Goal: Check status: Check status

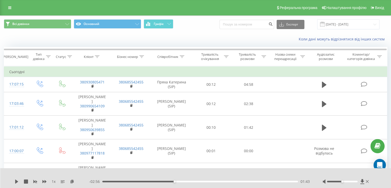
click at [347, 27] on input "19.08.2025 - 19.09.2025" at bounding box center [348, 24] width 62 height 10
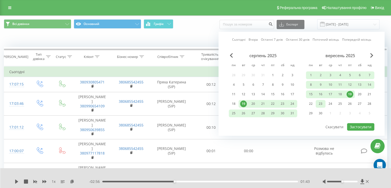
click at [319, 104] on div "23" at bounding box center [320, 103] width 7 height 7
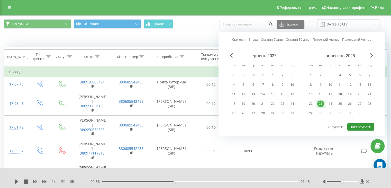
click at [364, 127] on button "Застосувати" at bounding box center [360, 126] width 27 height 7
type input "[DATE] - [DATE]"
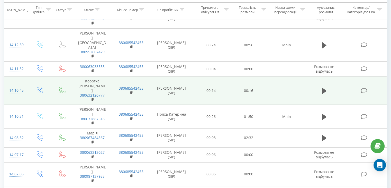
scroll to position [77, 0]
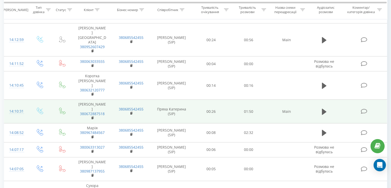
click at [320, 99] on td at bounding box center [324, 111] width 36 height 24
click at [324, 108] on icon at bounding box center [324, 111] width 5 height 6
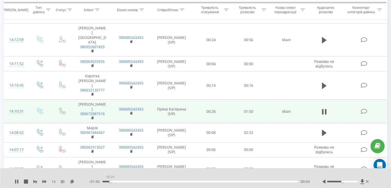
click at [110, 181] on div "00:04" at bounding box center [200, 181] width 196 height 2
drag, startPoint x: 131, startPoint y: 179, endPoint x: 127, endPoint y: 181, distance: 4.1
click at [131, 179] on div "- 01:44 00:05 00:05" at bounding box center [199, 181] width 221 height 5
click at [123, 182] on div "- 01:43 00:06 00:06" at bounding box center [199, 181] width 221 height 5
click at [123, 181] on div "00:06" at bounding box center [200, 181] width 196 height 2
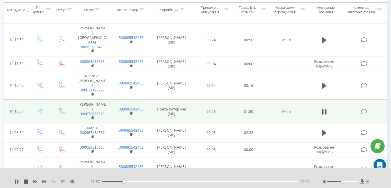
click at [132, 181] on div "00:12" at bounding box center [200, 181] width 196 height 2
click at [141, 181] on div "00:21" at bounding box center [200, 181] width 196 height 2
click at [149, 181] on div "00:22" at bounding box center [200, 181] width 196 height 2
click at [156, 181] on div "00:26" at bounding box center [200, 181] width 196 height 2
click at [163, 180] on div "00:30" at bounding box center [200, 181] width 196 height 2
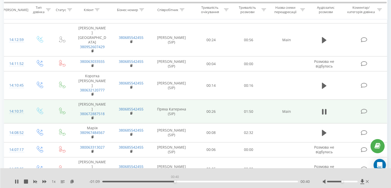
click at [175, 181] on div "00:40" at bounding box center [200, 181] width 196 height 2
click at [184, 181] on div "00:45" at bounding box center [200, 181] width 196 height 2
click at [193, 181] on div "00:50" at bounding box center [200, 181] width 196 height 2
click at [204, 182] on div "- 00:58 00:51 00:51" at bounding box center [199, 181] width 221 height 5
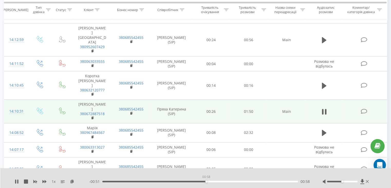
click at [206, 182] on div "00:58" at bounding box center [200, 181] width 196 height 2
click at [214, 181] on div "01:02" at bounding box center [200, 181] width 196 height 2
click at [228, 181] on div "01:10" at bounding box center [200, 181] width 196 height 2
click at [222, 181] on div "01:11" at bounding box center [200, 181] width 196 height 2
click at [218, 181] on div "01:05" at bounding box center [200, 181] width 196 height 2
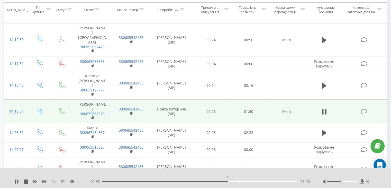
click at [228, 181] on div "01:10" at bounding box center [200, 181] width 196 height 2
click at [243, 182] on div "- 00:38 01:11 01:11" at bounding box center [199, 181] width 221 height 5
click at [249, 181] on div "01:11" at bounding box center [200, 181] width 196 height 2
click at [276, 181] on div "01:37" at bounding box center [200, 181] width 196 height 2
click at [367, 182] on icon at bounding box center [367, 181] width 3 height 4
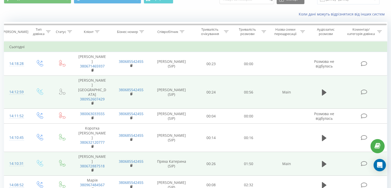
scroll to position [51, 0]
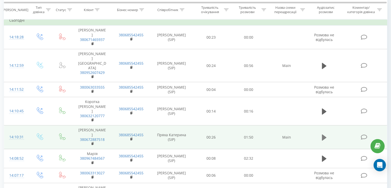
click at [327, 133] on button at bounding box center [324, 137] width 8 height 8
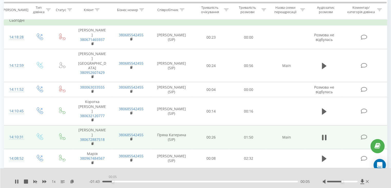
click at [113, 181] on div "00:05" at bounding box center [200, 181] width 196 height 2
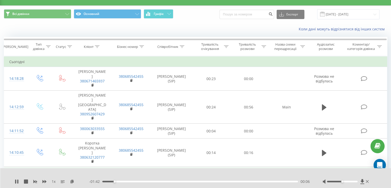
scroll to position [0, 0]
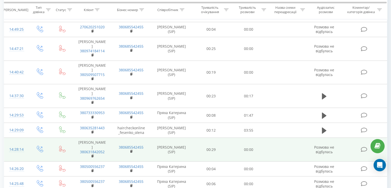
scroll to position [77, 0]
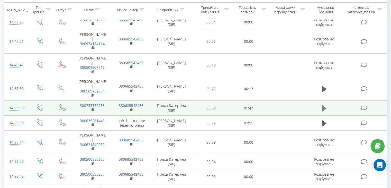
click at [324, 111] on icon at bounding box center [324, 108] width 5 height 6
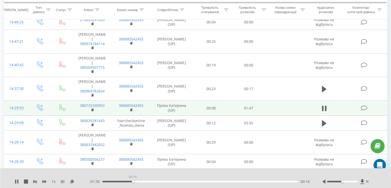
click at [133, 180] on div "00:16" at bounding box center [200, 181] width 196 height 2
click at [151, 181] on div "00:27" at bounding box center [200, 181] width 196 height 2
click at [164, 181] on div "00:28" at bounding box center [200, 181] width 196 height 2
click at [179, 180] on div "00:36" at bounding box center [200, 181] width 196 height 2
click at [202, 181] on div "00:42" at bounding box center [200, 181] width 196 height 2
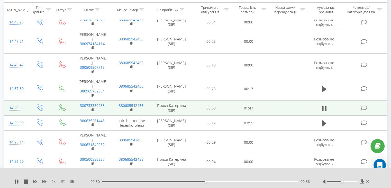
click at [218, 181] on div "00:56" at bounding box center [200, 181] width 196 height 2
click at [238, 182] on div "01:14" at bounding box center [200, 181] width 196 height 2
click at [260, 182] on div "01:26" at bounding box center [200, 181] width 196 height 2
click at [273, 181] on div "01:27" at bounding box center [200, 181] width 196 height 2
click at [253, 181] on div "01:34" at bounding box center [200, 181] width 196 height 2
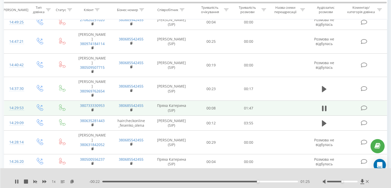
click at [269, 182] on div "- 00:22 01:25 01:25" at bounding box center [199, 181] width 221 height 5
click at [269, 181] on div "01:26" at bounding box center [200, 181] width 196 height 2
click at [279, 181] on div "01:37" at bounding box center [200, 181] width 196 height 2
click at [286, 181] on div "01:37" at bounding box center [200, 181] width 196 height 2
click at [367, 180] on icon at bounding box center [367, 181] width 3 height 4
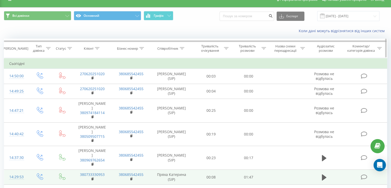
scroll to position [0, 0]
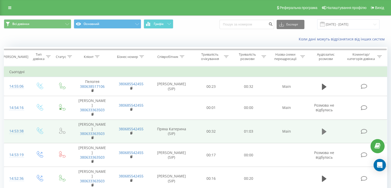
click at [320, 127] on button at bounding box center [324, 131] width 8 height 8
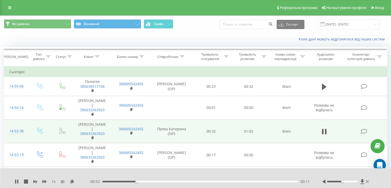
click at [159, 182] on div "- 00:52 00:11 00:11" at bounding box center [199, 181] width 221 height 5
click at [159, 181] on div "00:11" at bounding box center [200, 181] width 196 height 2
click at [176, 181] on div "00:19" at bounding box center [200, 181] width 196 height 2
click at [198, 181] on div "00:30" at bounding box center [200, 181] width 196 height 2
click at [217, 185] on div "1 x - 00:31 00:31 00:31" at bounding box center [195, 178] width 391 height 20
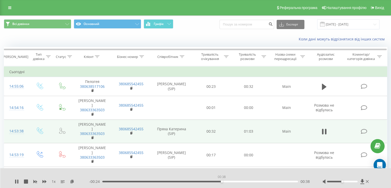
click at [222, 181] on div "00:38" at bounding box center [200, 181] width 196 height 2
click at [241, 182] on div "- 00:24 00:39 00:39" at bounding box center [199, 181] width 221 height 5
click at [242, 181] on div "00:45" at bounding box center [200, 181] width 196 height 2
click at [234, 181] on div "00:42" at bounding box center [200, 181] width 196 height 2
click at [367, 180] on icon at bounding box center [367, 181] width 3 height 4
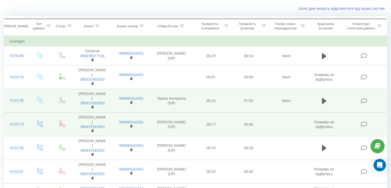
scroll to position [51, 0]
